Goal: Task Accomplishment & Management: Use online tool/utility

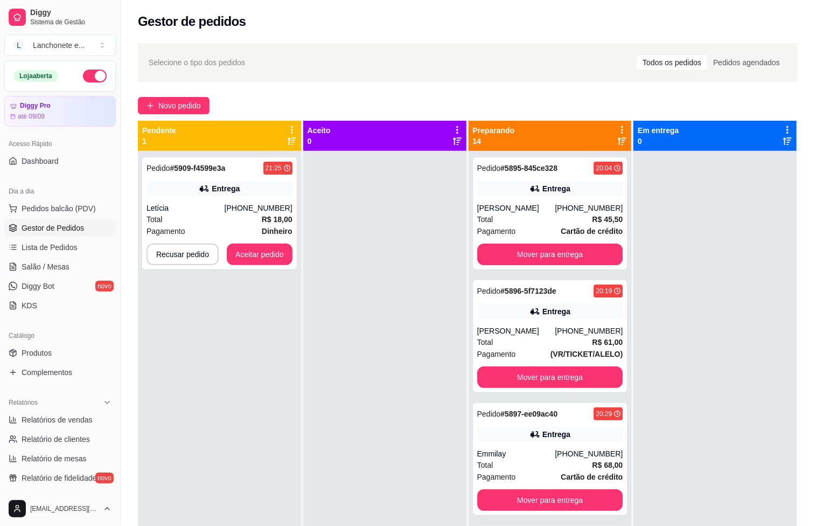
click at [217, 181] on div "Entrega" at bounding box center [220, 188] width 146 height 15
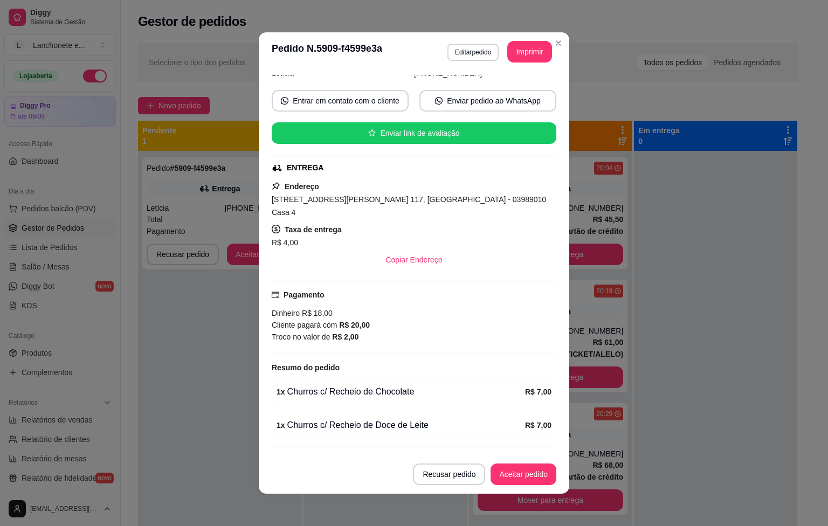
scroll to position [106, 0]
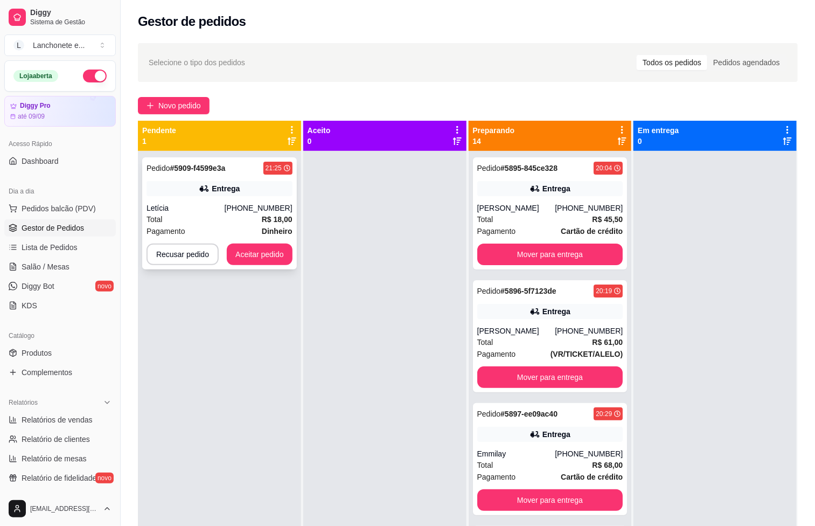
click at [196, 178] on div "Pedido # 5909-f4599e3a 21:25 Entrega Letícia [PHONE_NUMBER] Total R$ 18,00 Paga…" at bounding box center [219, 213] width 155 height 112
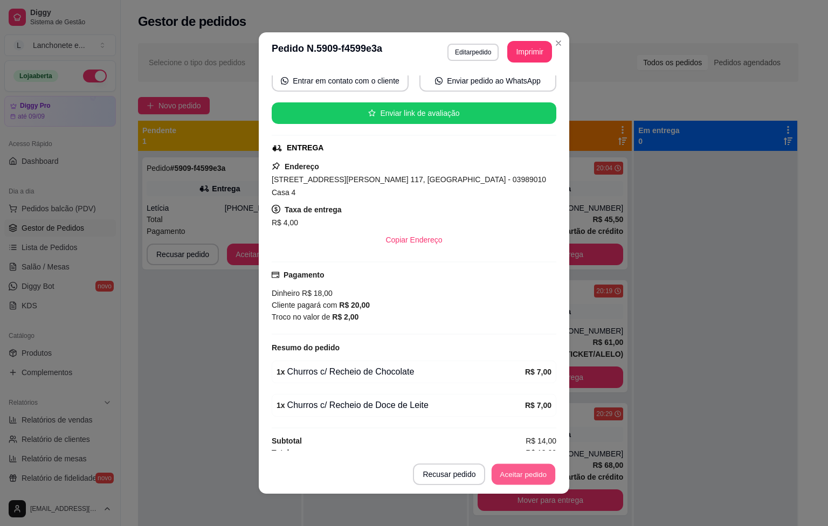
click at [500, 473] on button "Aceitar pedido" at bounding box center [523, 474] width 64 height 21
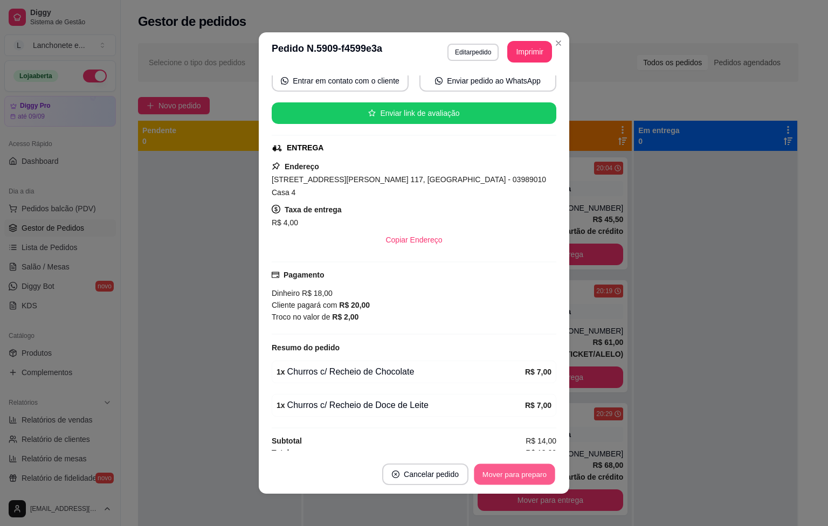
click at [503, 474] on button "Mover para preparo" at bounding box center [514, 474] width 81 height 21
click at [512, 52] on button "Imprimir" at bounding box center [529, 52] width 45 height 22
click at [512, 51] on button "Imprimir" at bounding box center [529, 51] width 43 height 21
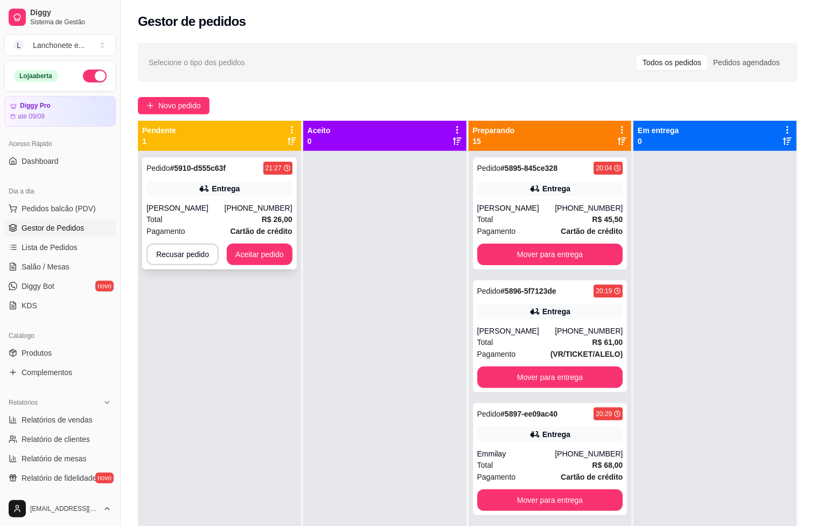
click at [219, 175] on div "Pedido # 5910-d555c63f 21:27 Entrega [PERSON_NAME] [PHONE_NUMBER] Total R$ 26,0…" at bounding box center [219, 213] width 155 height 112
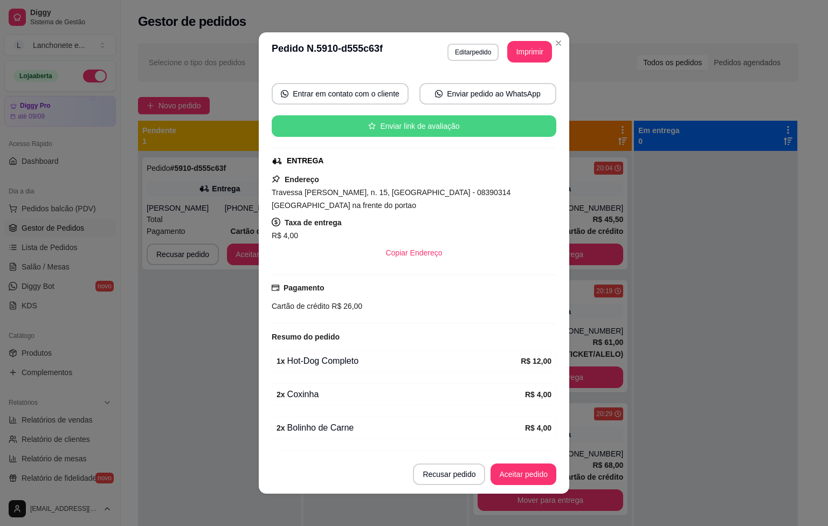
scroll to position [162, 0]
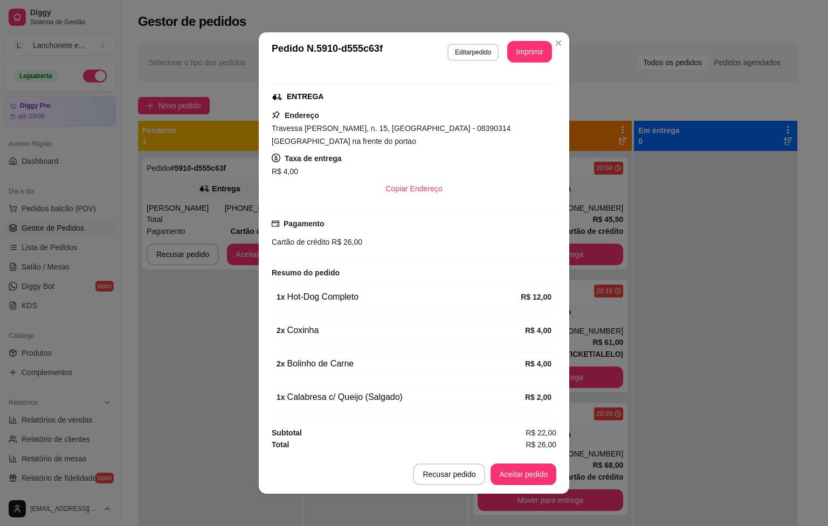
click at [506, 475] on button "Aceitar pedido" at bounding box center [523, 474] width 66 height 22
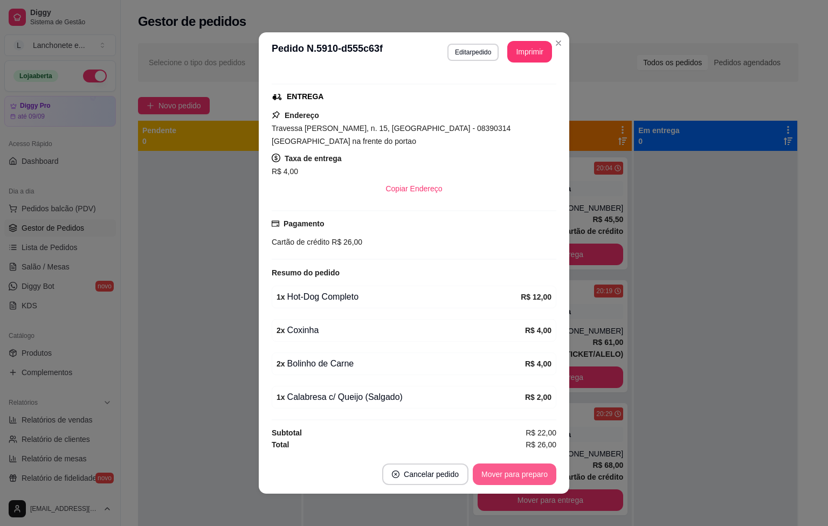
click at [506, 475] on button "Mover para preparo" at bounding box center [515, 474] width 84 height 22
click at [525, 54] on button "Imprimir" at bounding box center [529, 51] width 43 height 21
click at [524, 51] on button "Imprimir" at bounding box center [529, 52] width 45 height 22
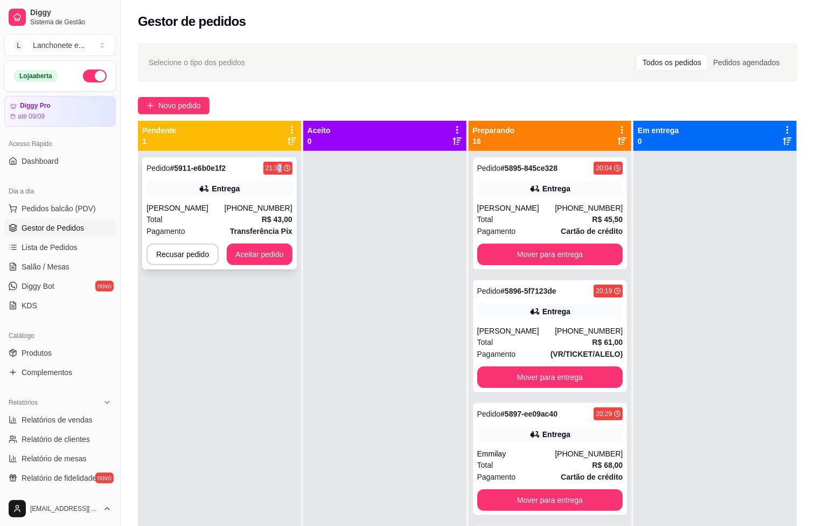
click at [279, 170] on div "21:32" at bounding box center [274, 168] width 16 height 9
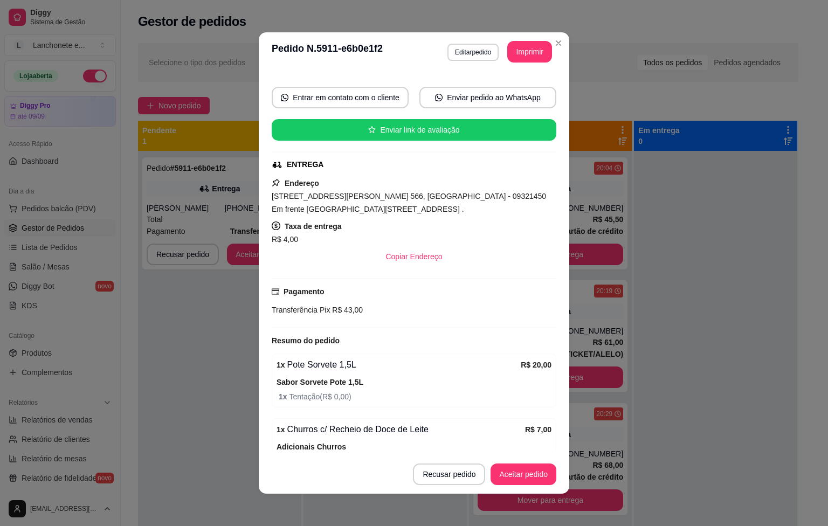
scroll to position [162, 0]
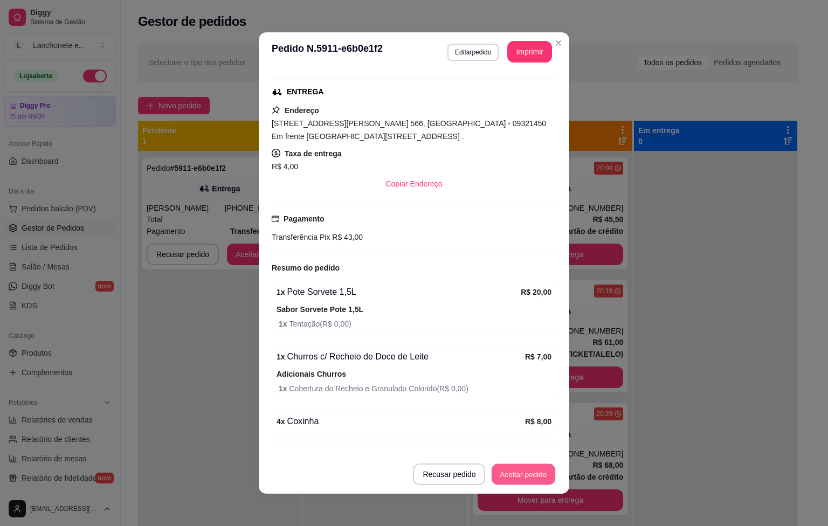
click at [544, 476] on button "Aceitar pedido" at bounding box center [523, 474] width 64 height 21
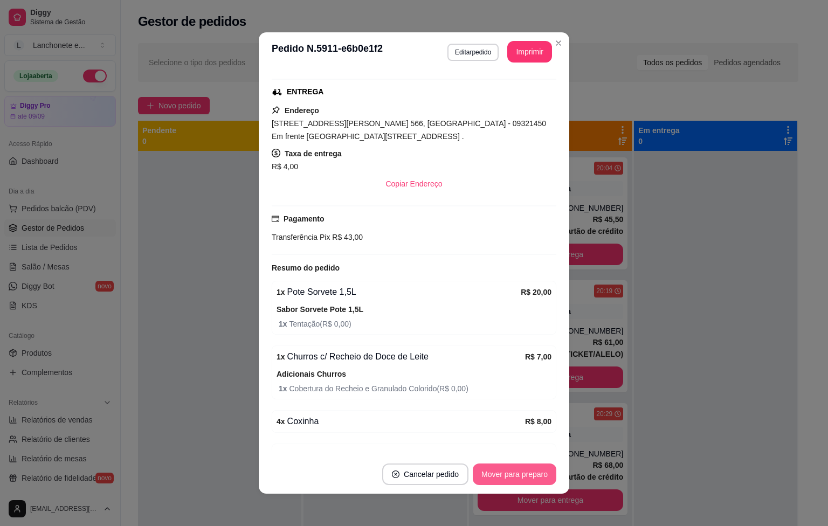
click at [518, 483] on button "Mover para preparo" at bounding box center [515, 474] width 84 height 22
click at [508, 42] on button "Imprimir" at bounding box center [529, 51] width 43 height 21
